Goal: Transaction & Acquisition: Purchase product/service

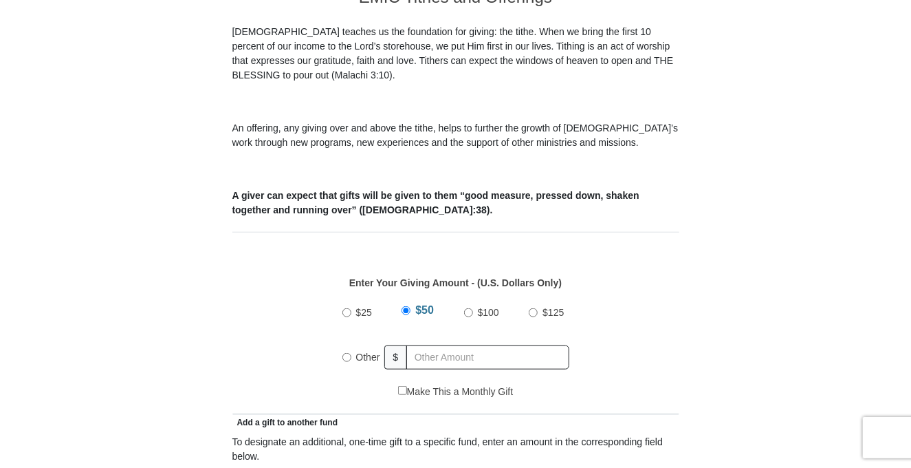
scroll to position [481, 0]
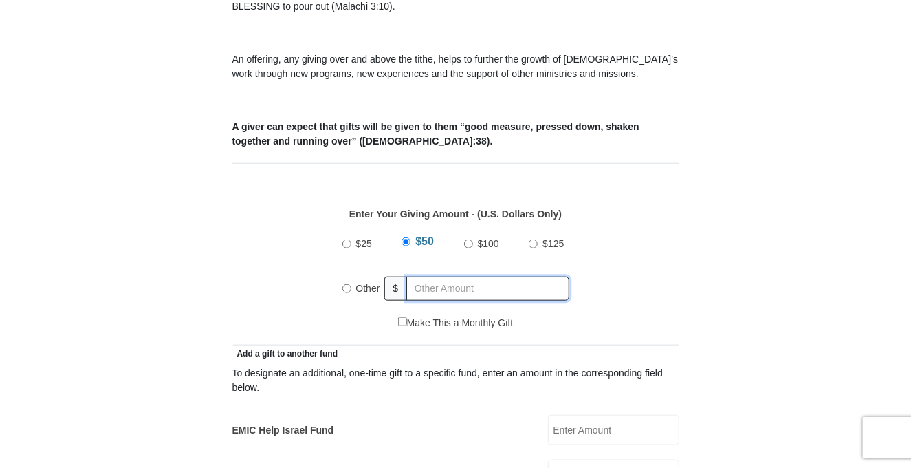
radio input "true"
click at [445, 276] on input "text" at bounding box center [490, 288] width 157 height 24
type input "20.00"
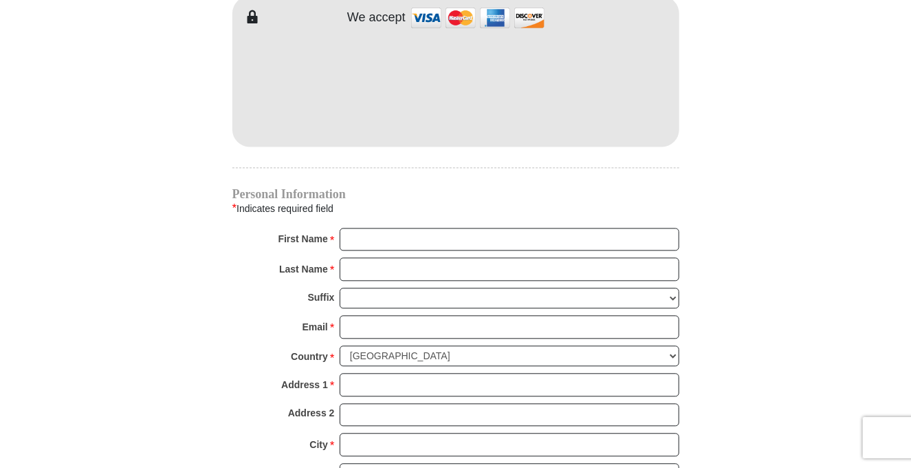
scroll to position [1307, 0]
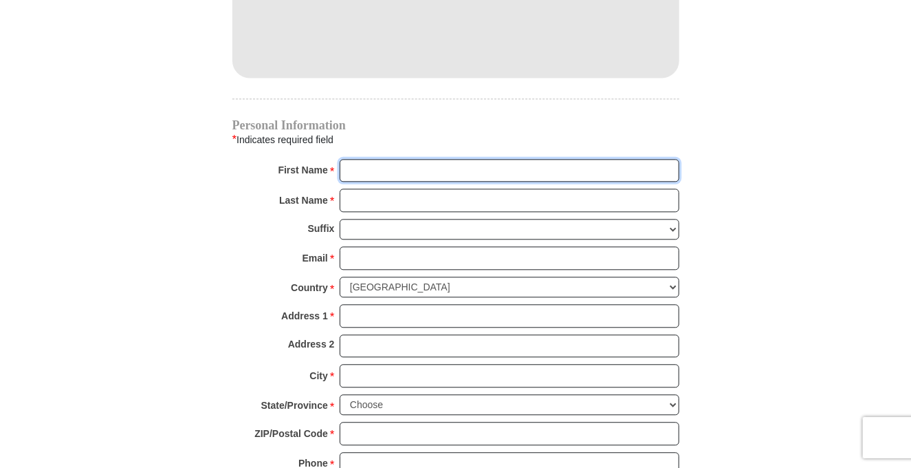
click at [436, 159] on input "First Name *" at bounding box center [510, 170] width 340 height 23
type input "Dianne"
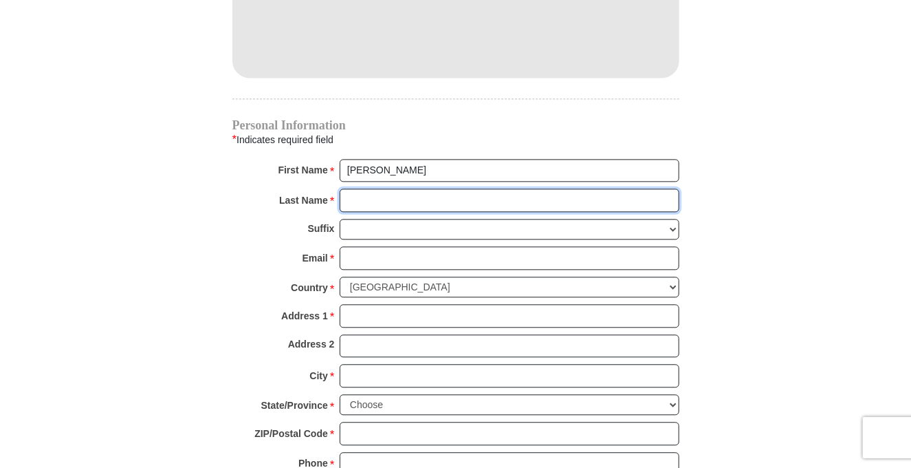
click at [435, 188] on input "Last Name *" at bounding box center [510, 199] width 340 height 23
type input "Johnson"
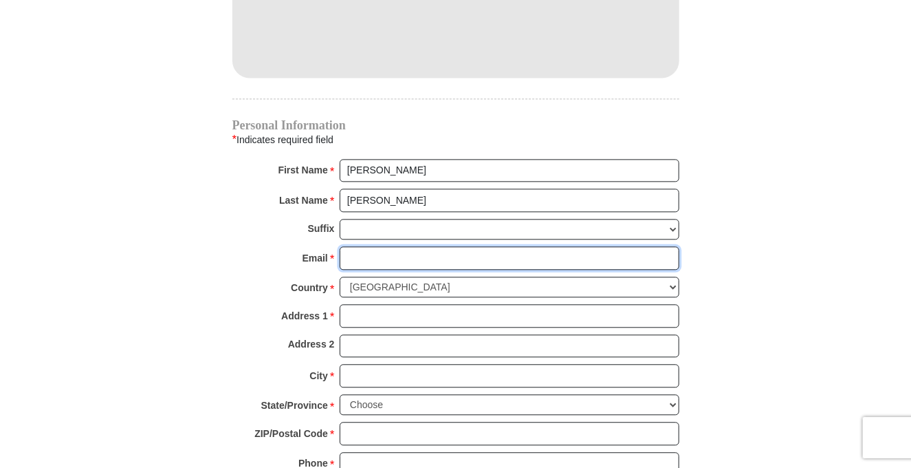
click at [428, 246] on input "Email *" at bounding box center [510, 257] width 340 height 23
type input "dlj30@hotmail.com"
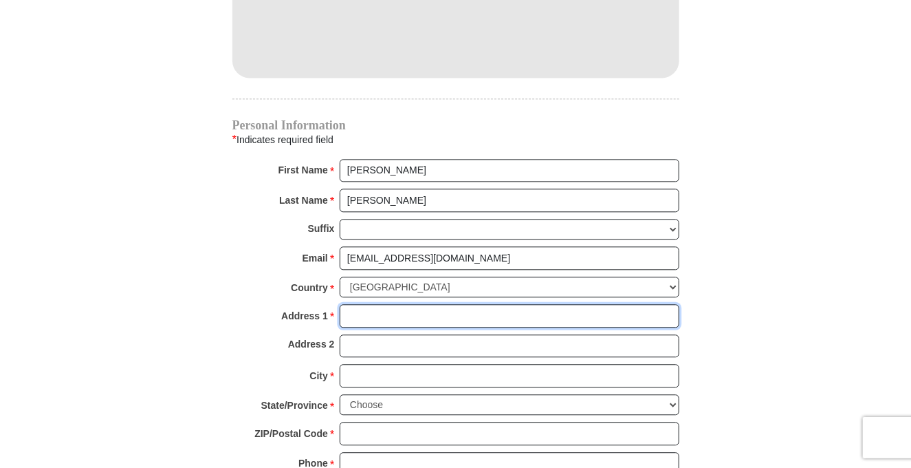
type input "8012 Harwood Road"
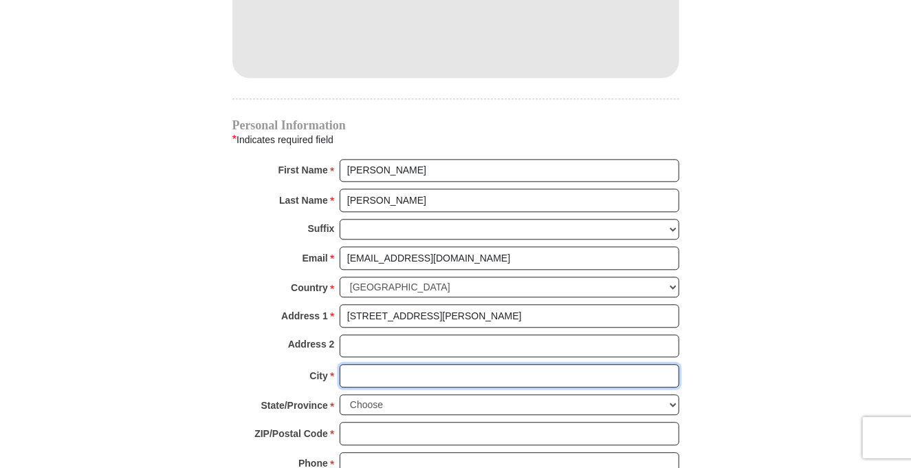
type input "North Richland Hills"
select select "TX"
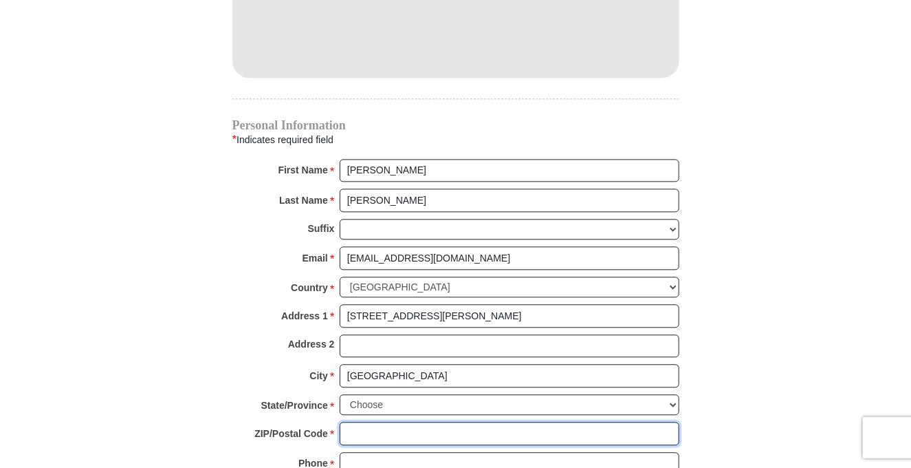
type input "76180"
type input "4695257918"
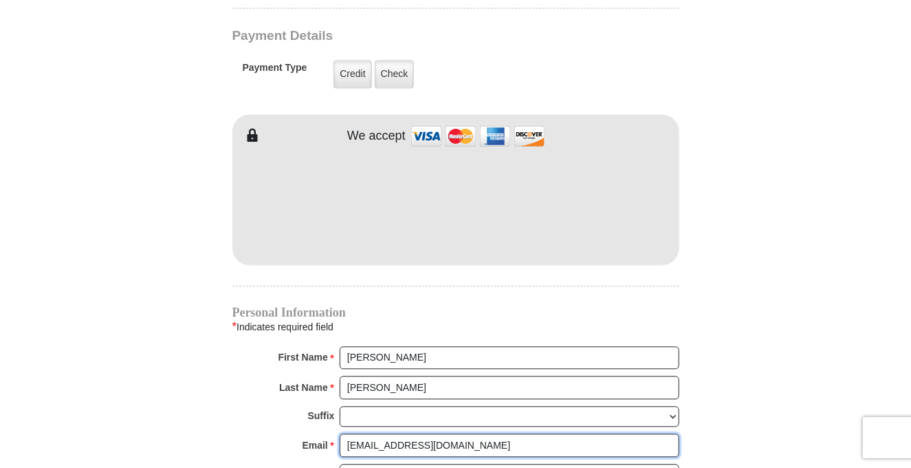
scroll to position [1100, 0]
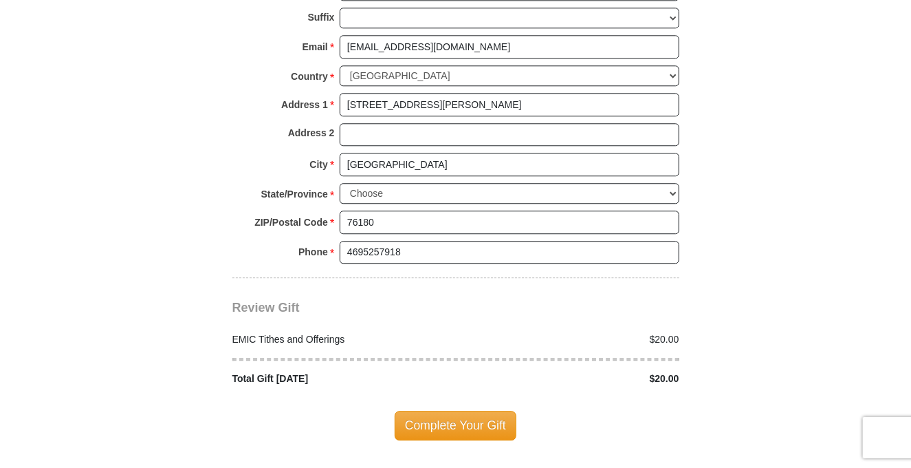
scroll to position [1582, 0]
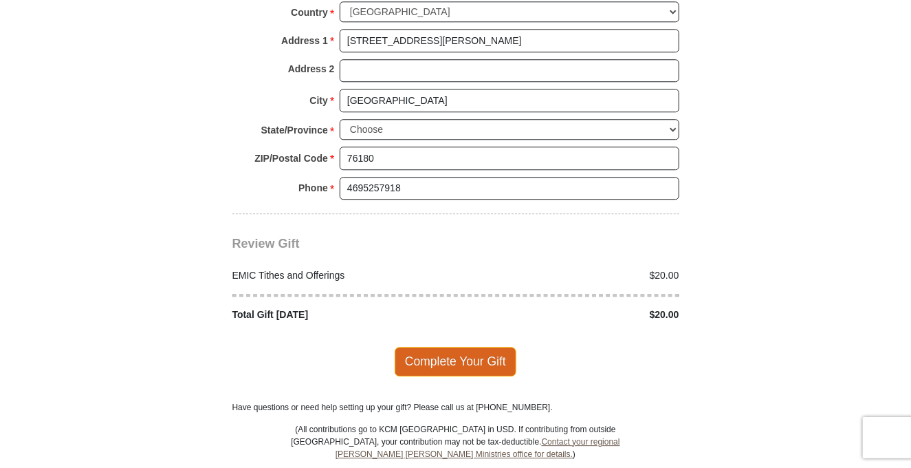
click at [439, 347] on span "Complete Your Gift" at bounding box center [456, 361] width 122 height 29
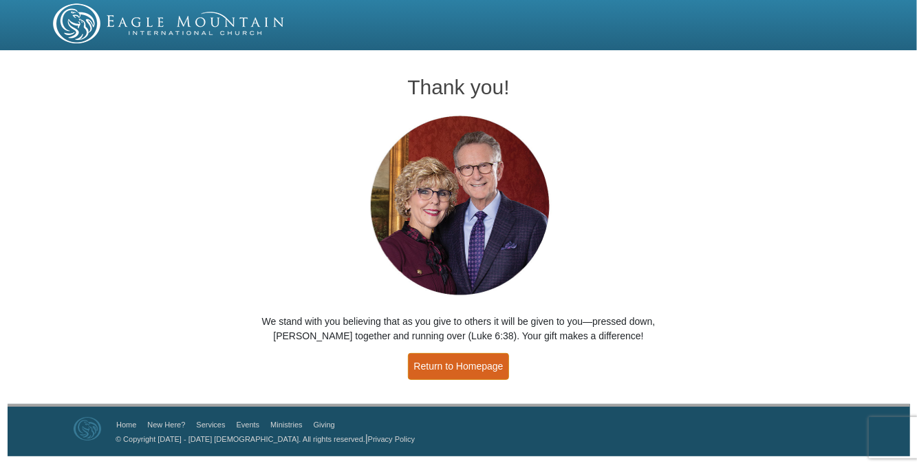
click at [457, 369] on link "Return to Homepage" at bounding box center [459, 366] width 102 height 27
